Goal: Task Accomplishment & Management: Manage account settings

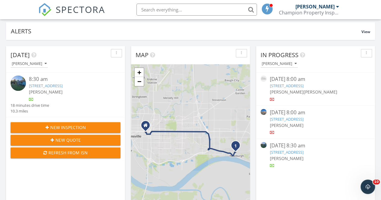
scroll to position [60, 0]
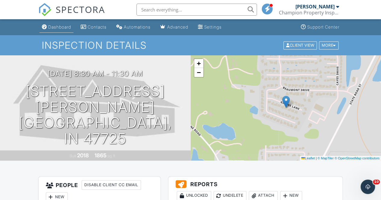
click at [53, 27] on div "Dashboard" at bounding box center [59, 26] width 23 height 5
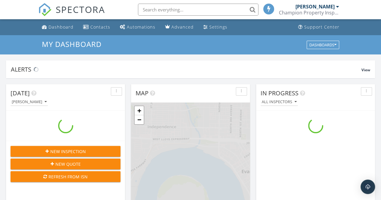
scroll to position [558, 390]
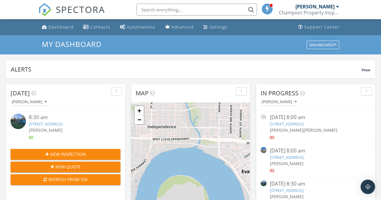
click at [168, 6] on input "text" at bounding box center [197, 10] width 121 height 12
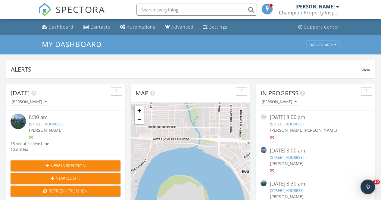
scroll to position [0, 0]
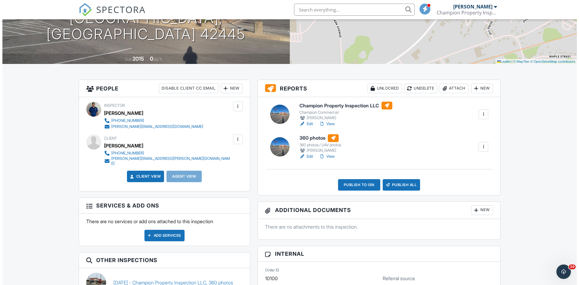
scroll to position [121, 0]
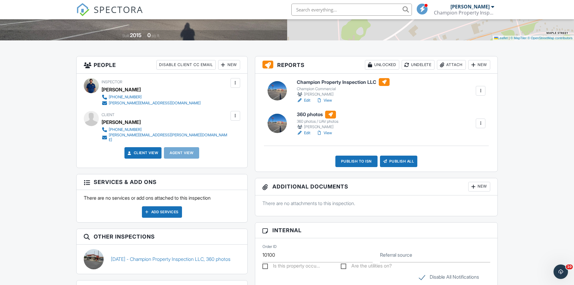
drag, startPoint x: 347, startPoint y: 160, endPoint x: 313, endPoint y: 146, distance: 36.9
click at [347, 160] on div "Publish to ISN" at bounding box center [357, 161] width 42 height 11
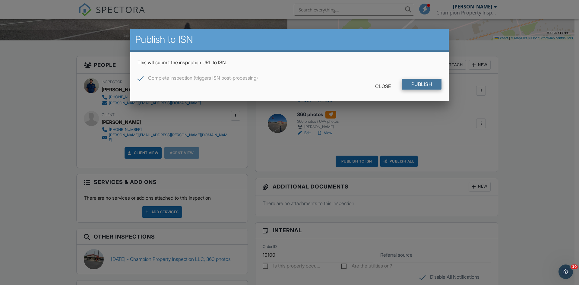
click at [425, 85] on input "Publish" at bounding box center [422, 84] width 40 height 11
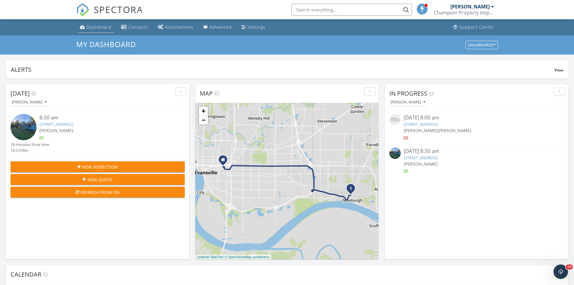
click at [91, 26] on div "Dashboard" at bounding box center [99, 27] width 25 height 6
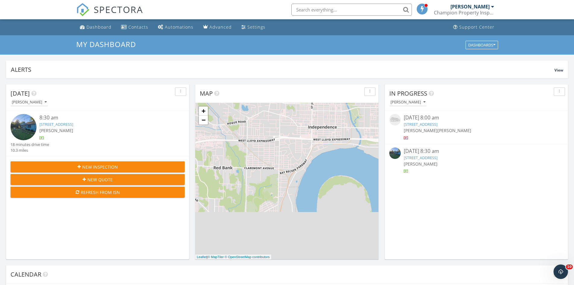
click at [329, 8] on input "text" at bounding box center [352, 10] width 121 height 12
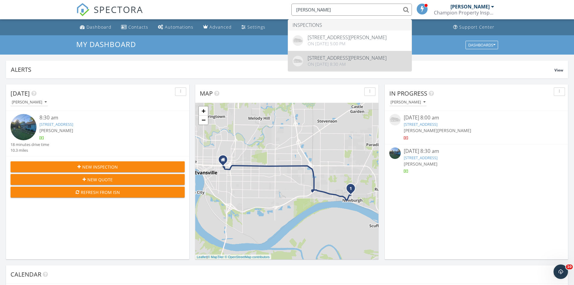
type input "Gavin"
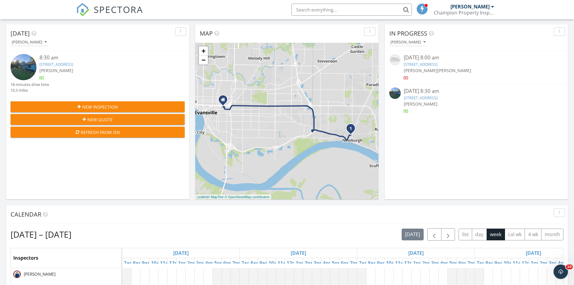
scroll to position [151, 0]
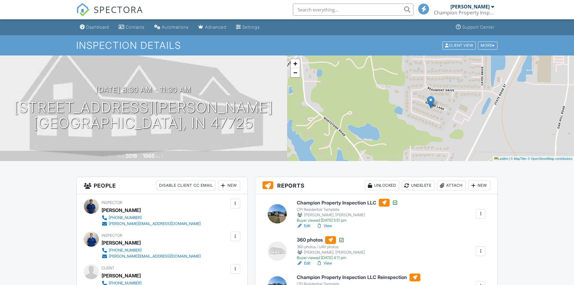
click at [481, 283] on div at bounding box center [481, 286] width 6 height 6
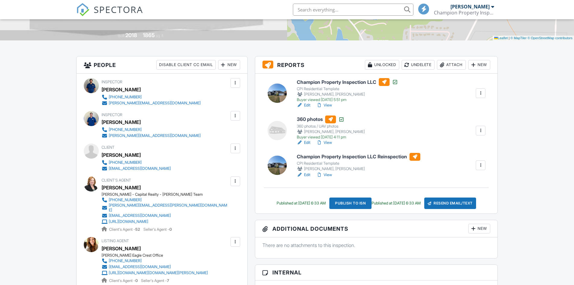
click at [484, 167] on div at bounding box center [481, 165] width 6 height 6
click at [483, 168] on div at bounding box center [481, 165] width 6 height 6
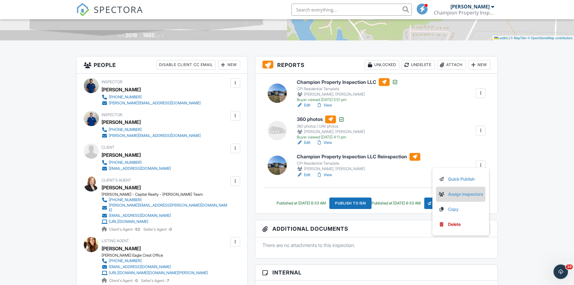
click at [467, 193] on link "Assign Inspectors" at bounding box center [461, 194] width 45 height 7
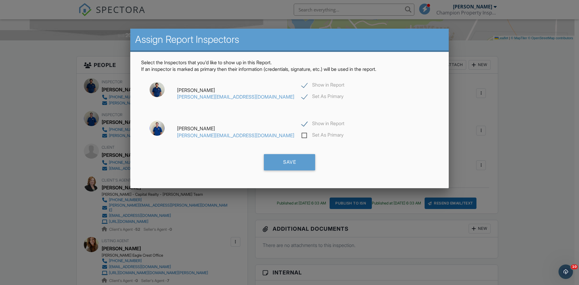
click at [301, 122] on label "Show in Report" at bounding box center [322, 125] width 43 height 8
checkbox input "false"
drag, startPoint x: 286, startPoint y: 159, endPoint x: 278, endPoint y: 142, distance: 19.4
click at [286, 160] on div "Save" at bounding box center [289, 162] width 51 height 16
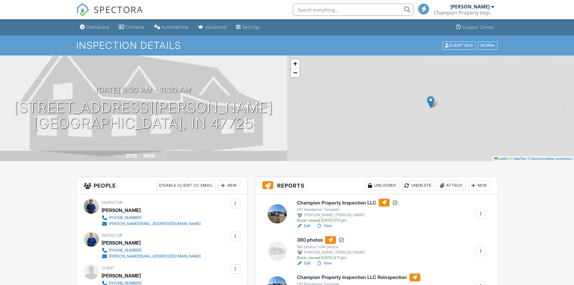
scroll to position [105, 0]
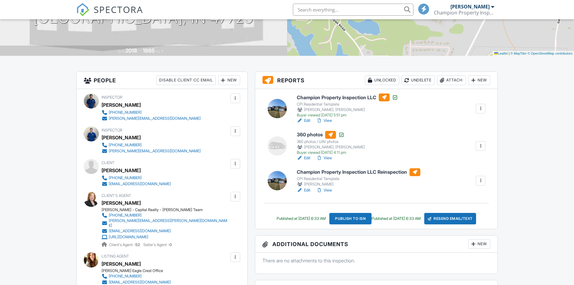
click at [308, 190] on link "Edit" at bounding box center [304, 190] width 14 height 6
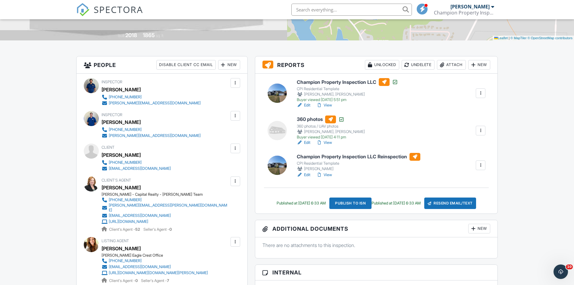
click at [308, 176] on link "Edit" at bounding box center [304, 175] width 14 height 6
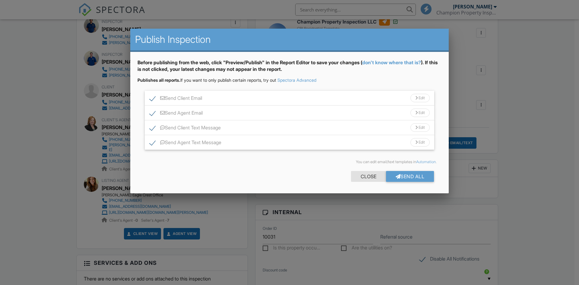
scroll to position [181, 0]
click at [423, 174] on div "Send All" at bounding box center [410, 176] width 48 height 11
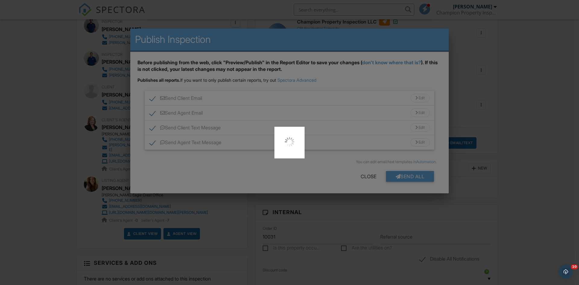
scroll to position [0, 0]
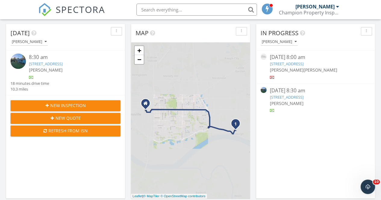
click at [301, 100] on div "[STREET_ADDRESS]" at bounding box center [316, 98] width 92 height 6
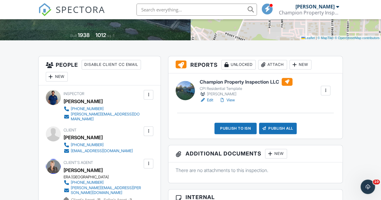
click at [307, 65] on div "New" at bounding box center [301, 65] width 22 height 10
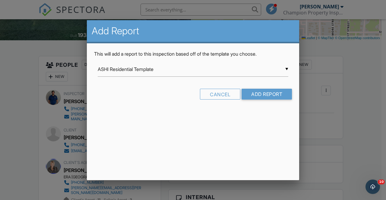
click at [173, 75] on div "▼ ASHI Residential Template ASHI Residential Template Ben Gromicko's Template f…" at bounding box center [193, 69] width 191 height 15
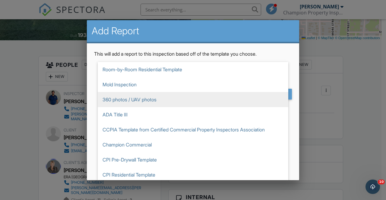
click at [140, 101] on span "360 photos / UAV photos" at bounding box center [193, 99] width 191 height 15
type input "360 photos / UAV photos"
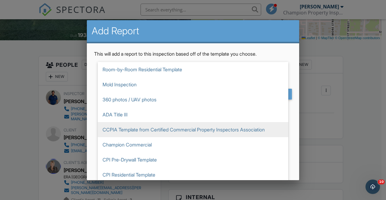
scroll to position [90, 0]
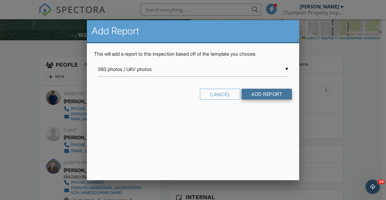
click at [271, 92] on input "Add Report" at bounding box center [266, 94] width 50 height 11
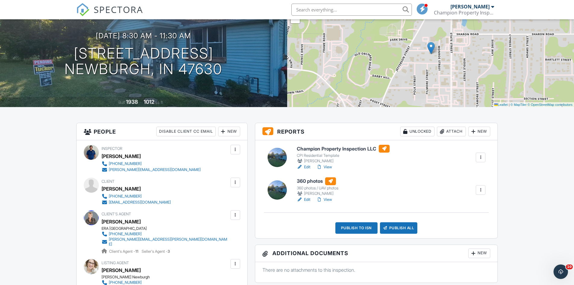
scroll to position [121, 0]
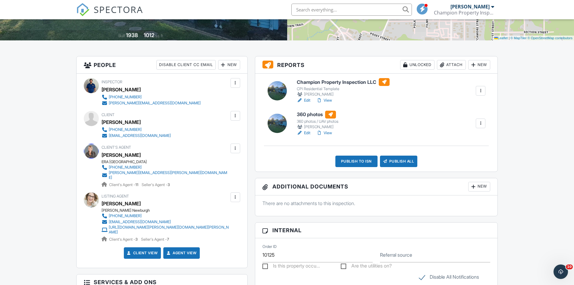
click at [309, 131] on link "Edit" at bounding box center [304, 133] width 14 height 6
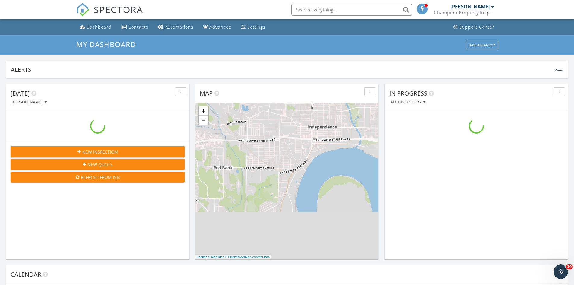
scroll to position [558, 584]
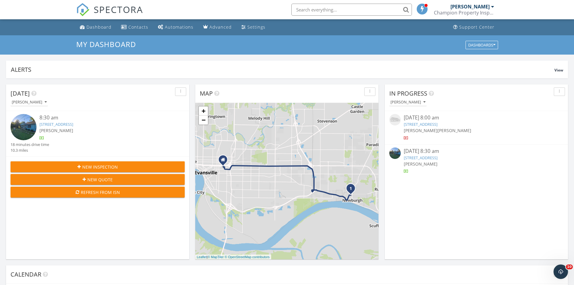
click at [434, 156] on link "[STREET_ADDRESS]" at bounding box center [421, 157] width 34 height 5
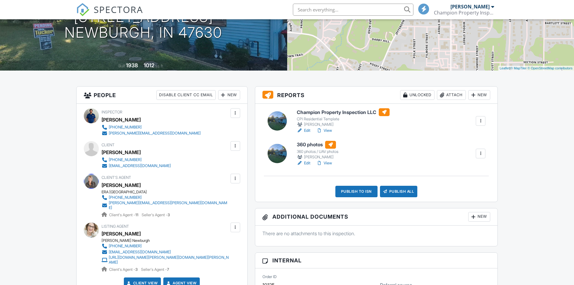
drag, startPoint x: 0, startPoint y: 0, endPoint x: 328, endPoint y: 164, distance: 366.5
click at [328, 164] on link "View" at bounding box center [325, 163] width 16 height 6
click at [306, 131] on link "Edit" at bounding box center [304, 130] width 14 height 6
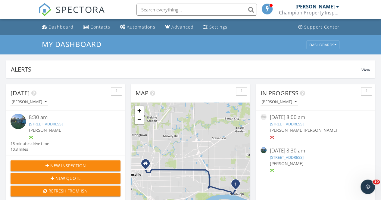
click at [179, 12] on input "text" at bounding box center [197, 10] width 121 height 12
type input "[PERSON_NAME]"
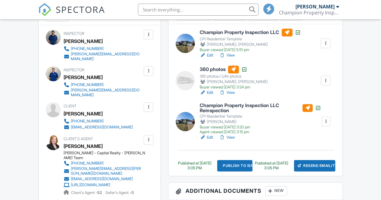
scroll to position [181, 0]
click at [232, 138] on link "View" at bounding box center [227, 138] width 16 height 6
click at [231, 140] on div "Champion Property Inspection LLC CPI Residential Template Noah Schnur, Jake McG…" at bounding box center [256, 100] width 174 height 152
click at [231, 139] on link "View" at bounding box center [227, 138] width 16 height 6
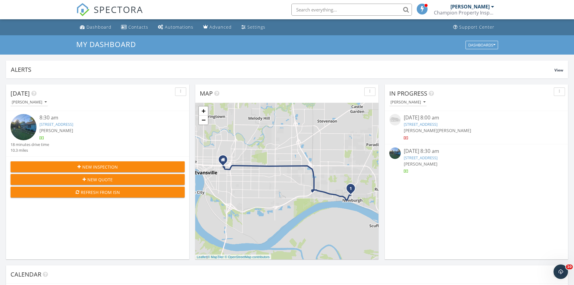
click at [434, 156] on link "[STREET_ADDRESS]" at bounding box center [421, 157] width 34 height 5
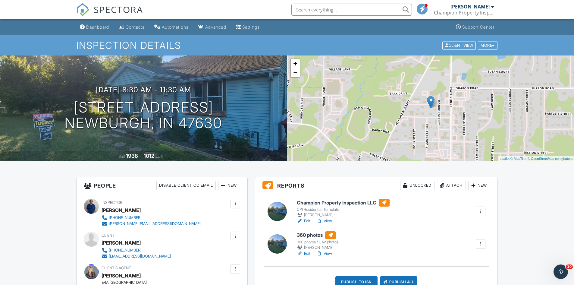
click at [328, 254] on link "View" at bounding box center [325, 254] width 16 height 6
